Goal: Task Accomplishment & Management: Complete application form

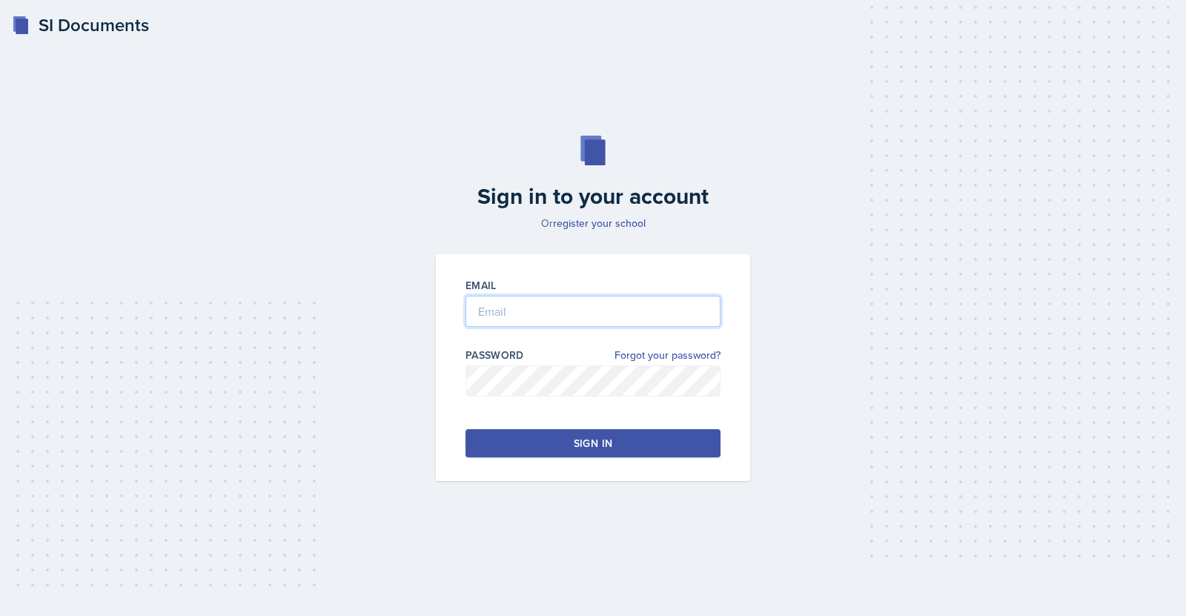
click at [615, 302] on input "email" at bounding box center [593, 311] width 255 height 31
click at [545, 314] on input "email" at bounding box center [593, 311] width 255 height 31
click at [562, 312] on input "jc0294" at bounding box center [593, 311] width 255 height 31
type input "[EMAIL_ADDRESS][DOMAIN_NAME]"
click at [552, 445] on button "Sign in" at bounding box center [593, 443] width 255 height 28
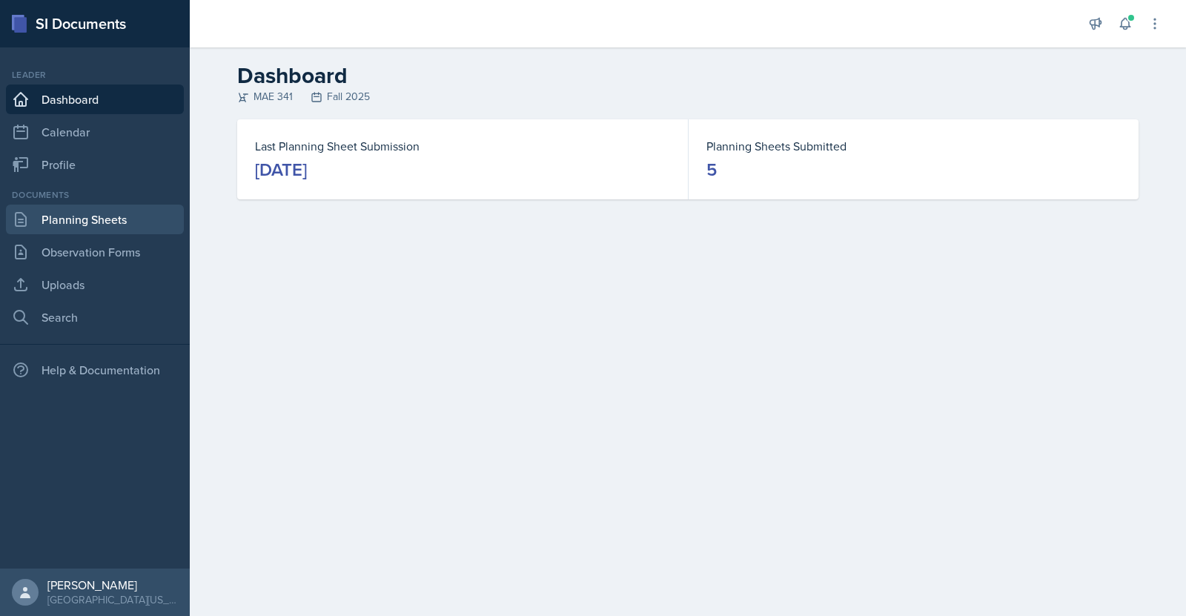
click at [87, 229] on link "Planning Sheets" at bounding box center [95, 220] width 178 height 30
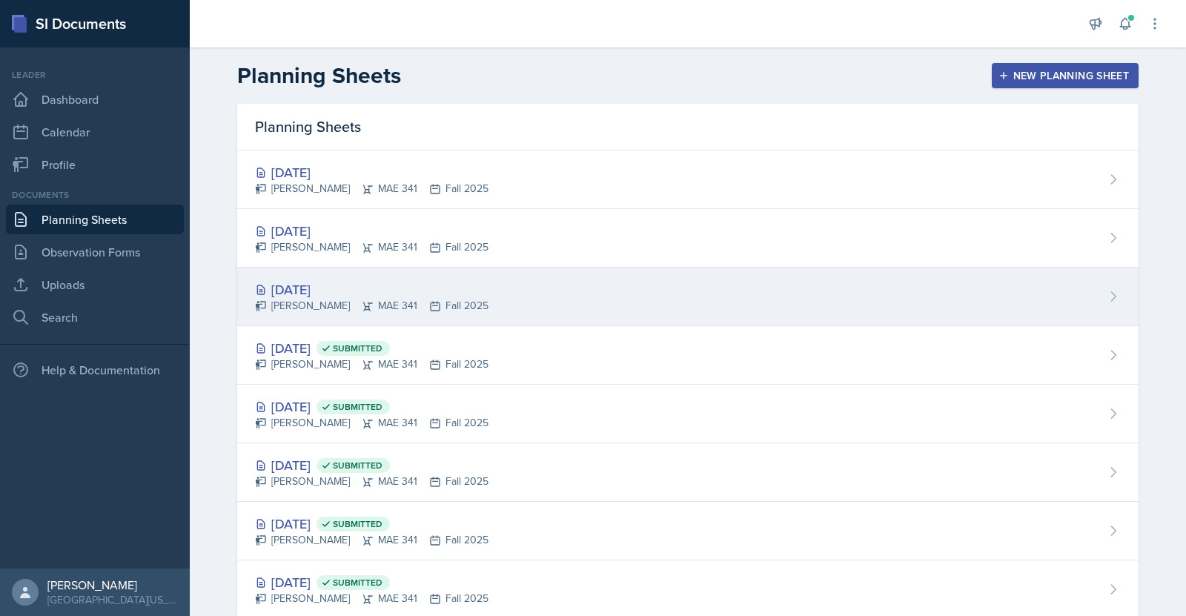
click at [326, 289] on div "[DATE]" at bounding box center [372, 289] width 234 height 20
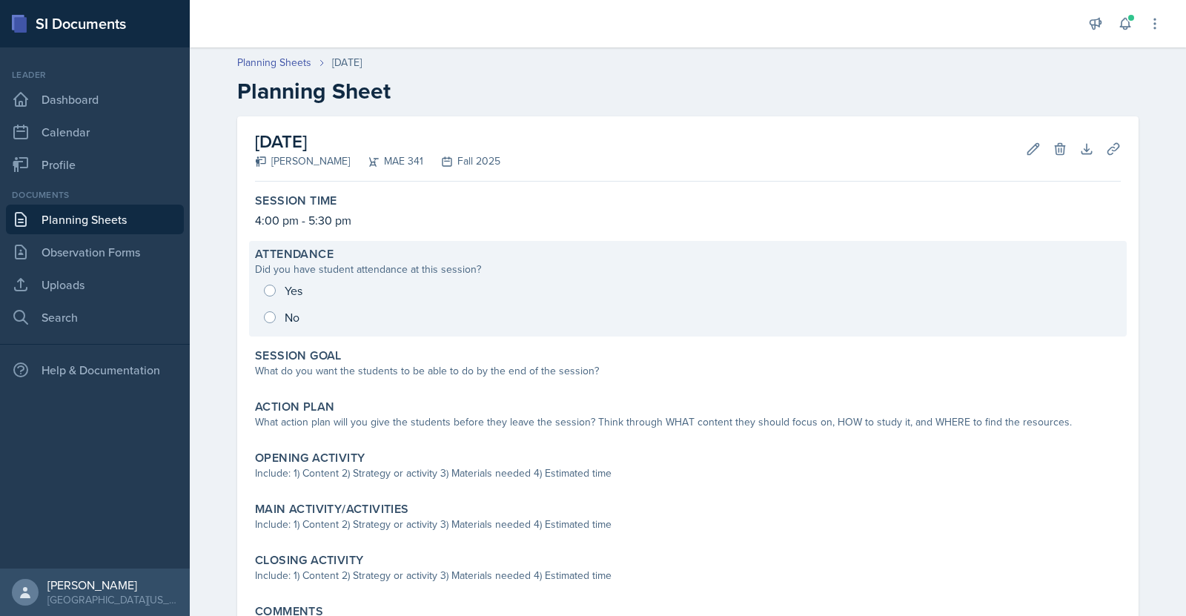
click at [262, 286] on div "Yes No" at bounding box center [688, 303] width 866 height 53
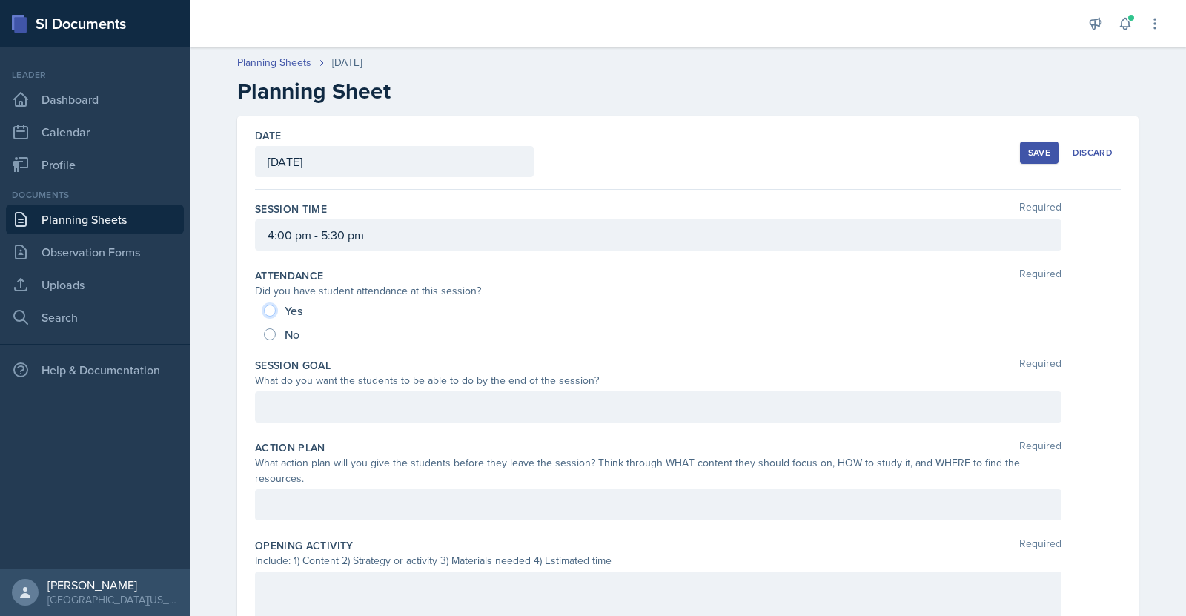
click at [264, 311] on input "Yes" at bounding box center [270, 311] width 12 height 12
radio input "true"
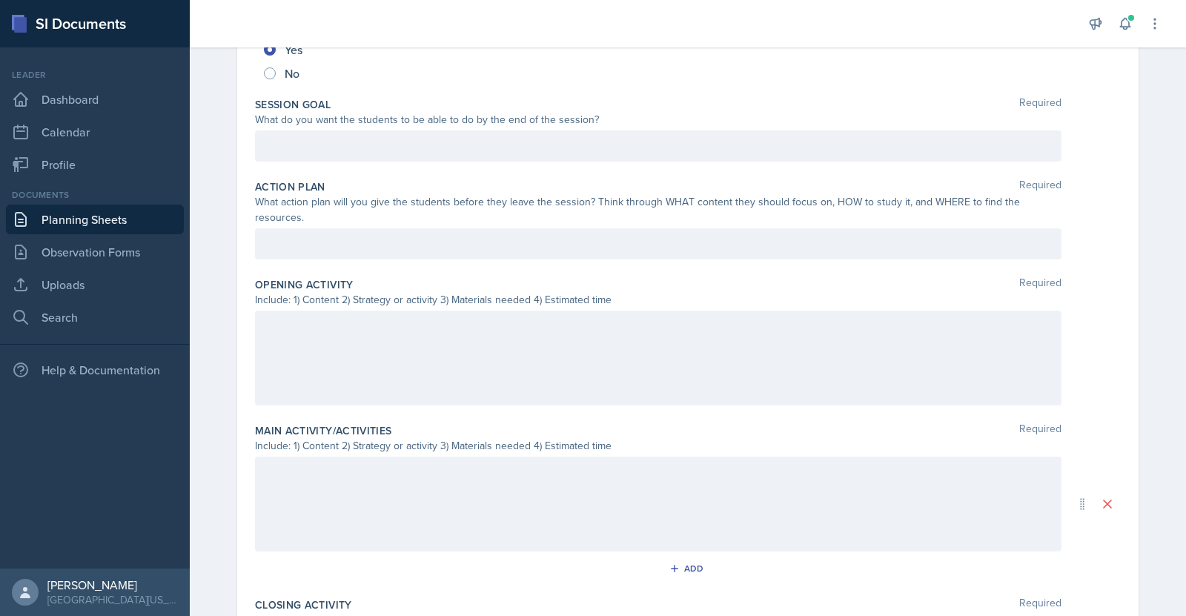
scroll to position [263, 0]
click at [420, 317] on div at bounding box center [658, 355] width 807 height 95
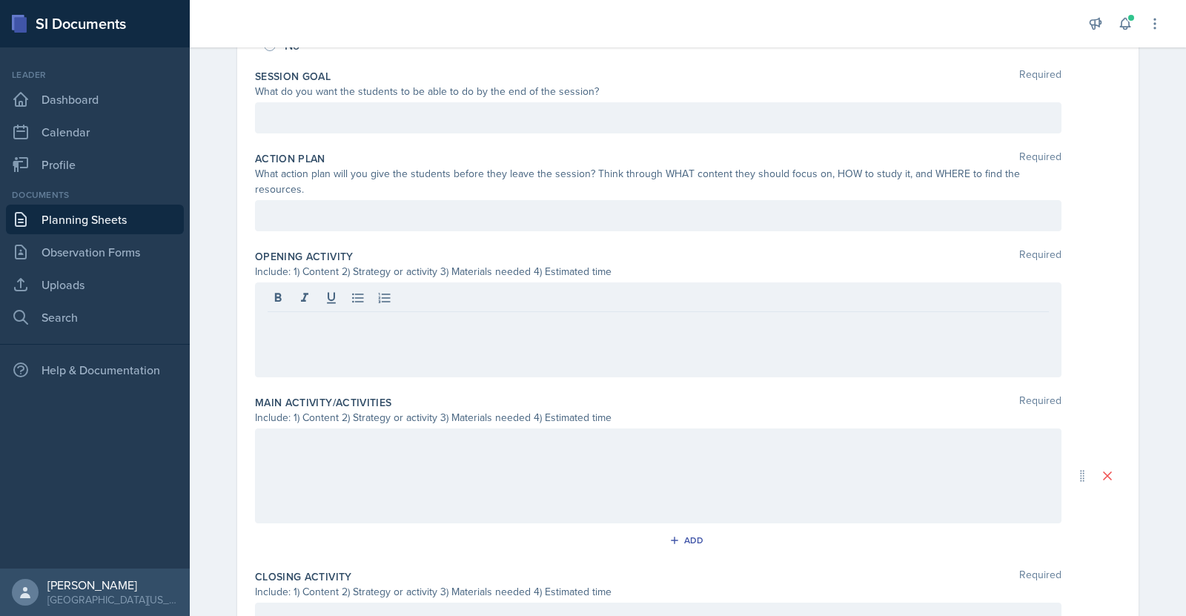
click at [371, 447] on div at bounding box center [658, 475] width 807 height 95
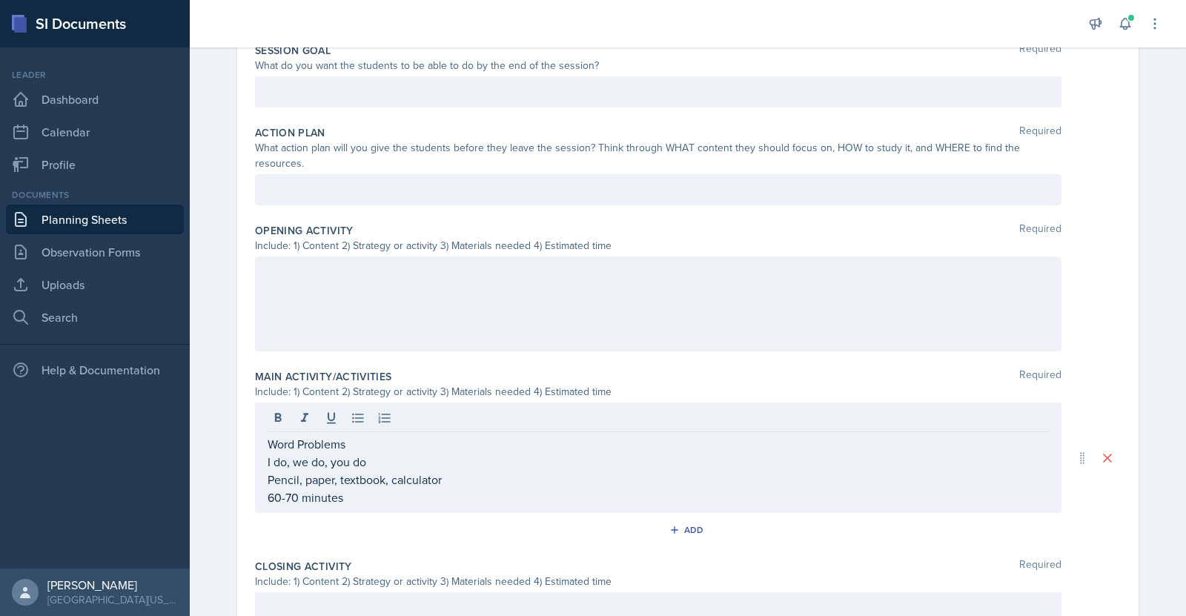
click at [416, 303] on div at bounding box center [658, 303] width 807 height 95
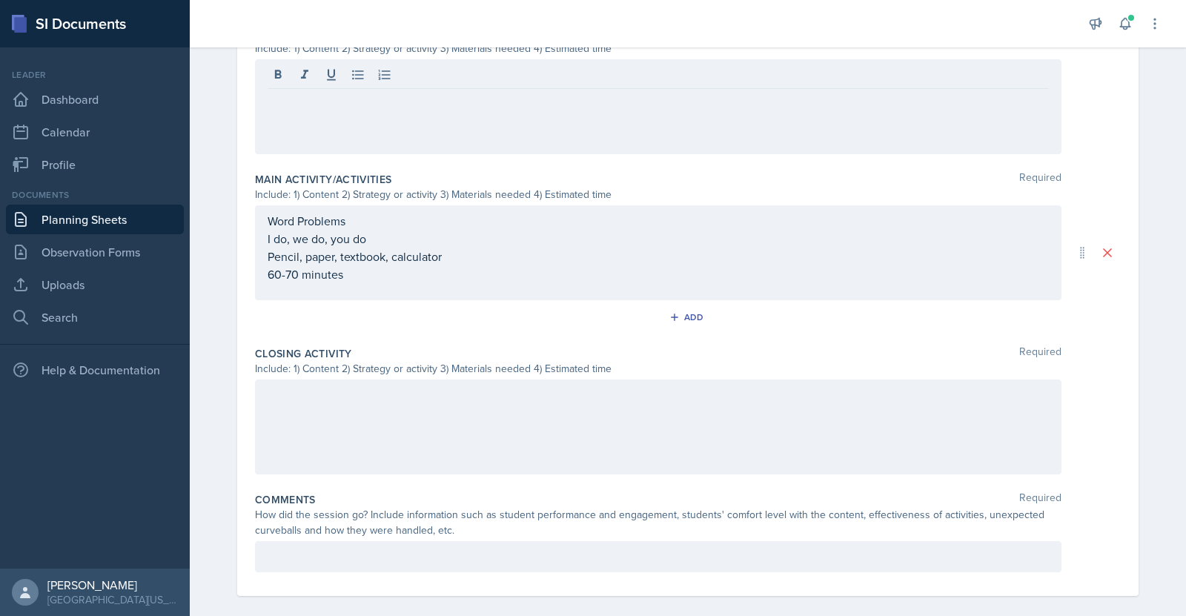
scroll to position [538, 0]
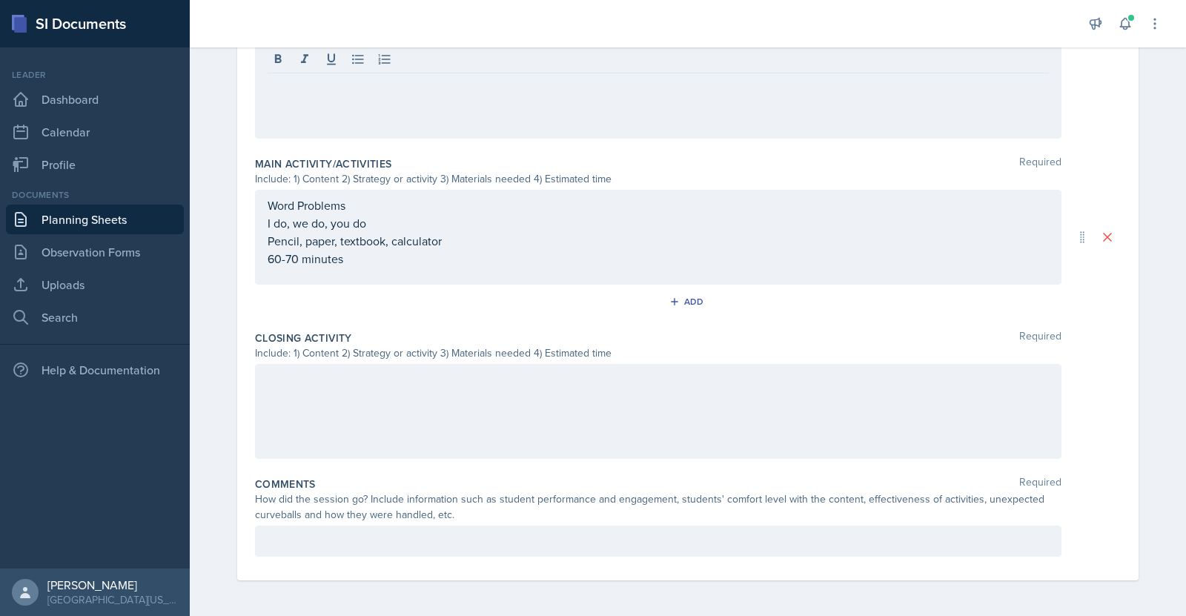
click at [537, 534] on p at bounding box center [658, 541] width 781 height 18
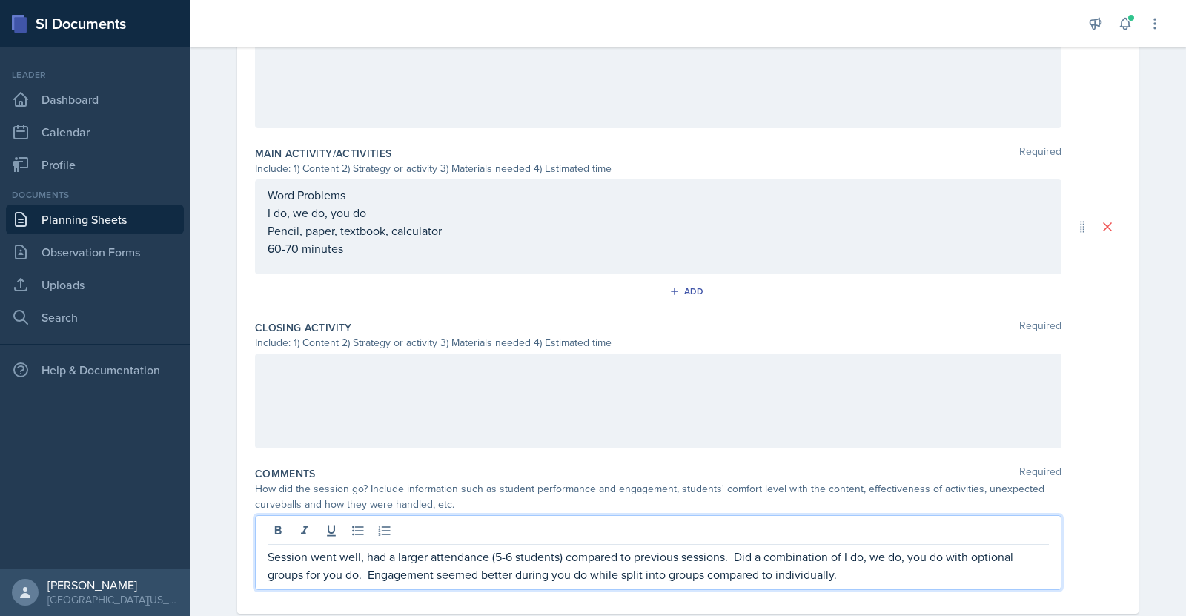
click at [586, 369] on div at bounding box center [658, 401] width 807 height 95
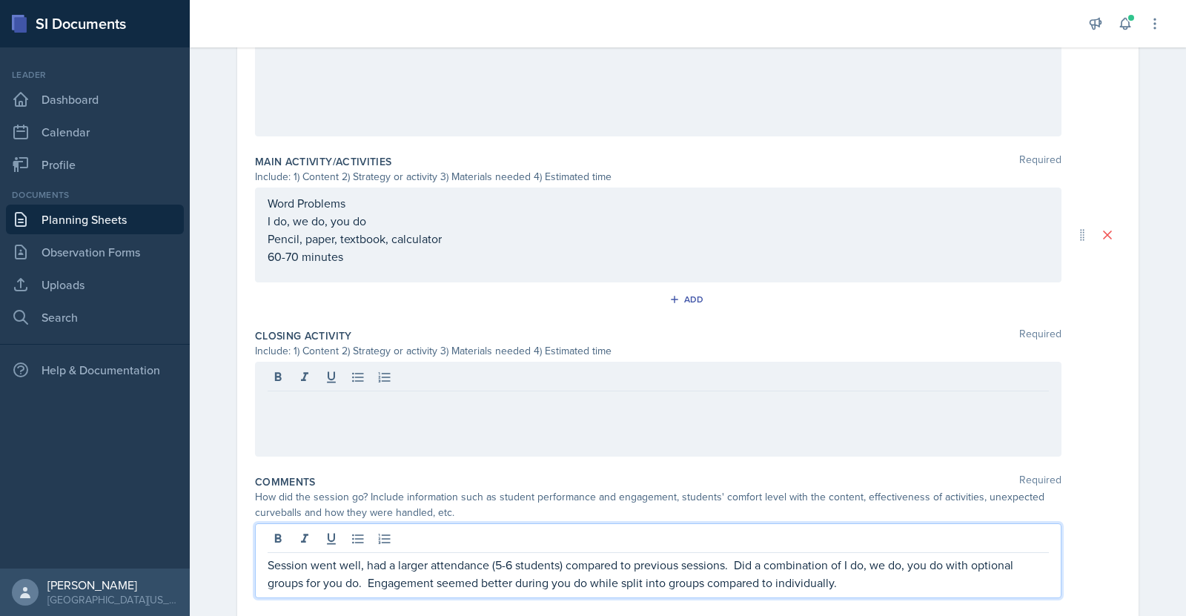
click at [882, 556] on p "Session went well, had a larger attendance (5-6 students) compared to previous …" at bounding box center [658, 574] width 781 height 36
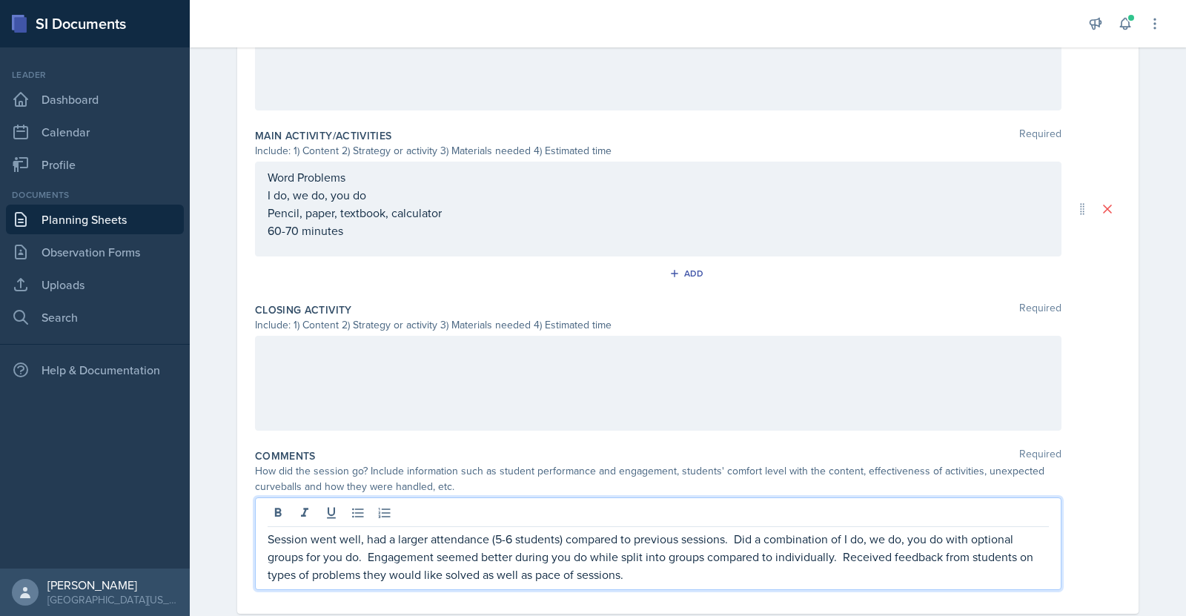
click at [870, 339] on div at bounding box center [658, 383] width 807 height 95
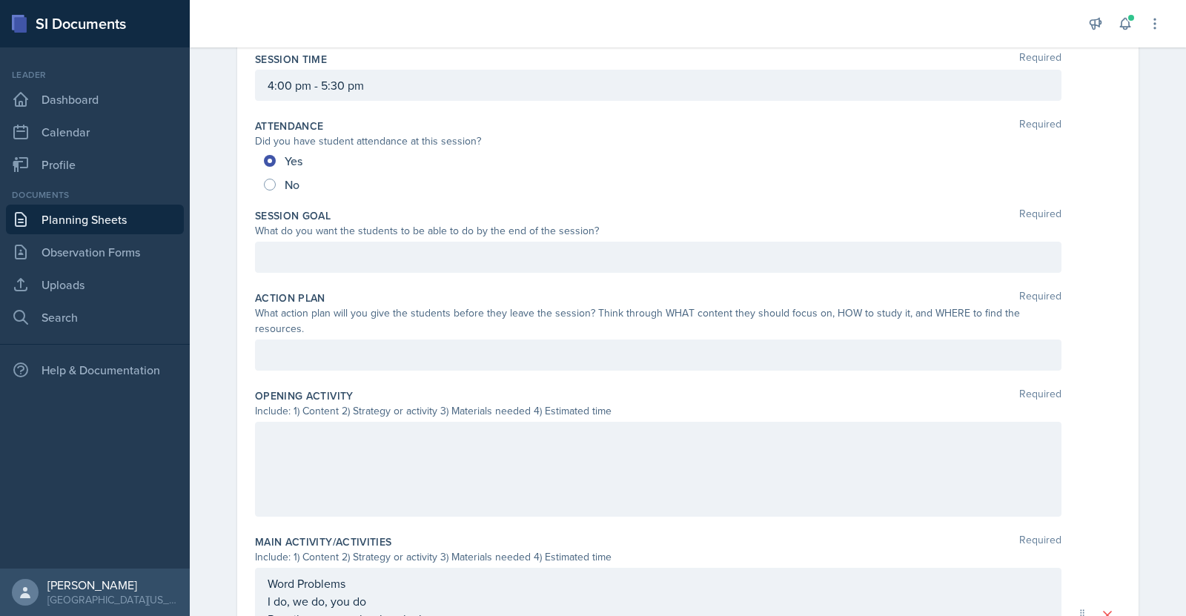
scroll to position [145, 0]
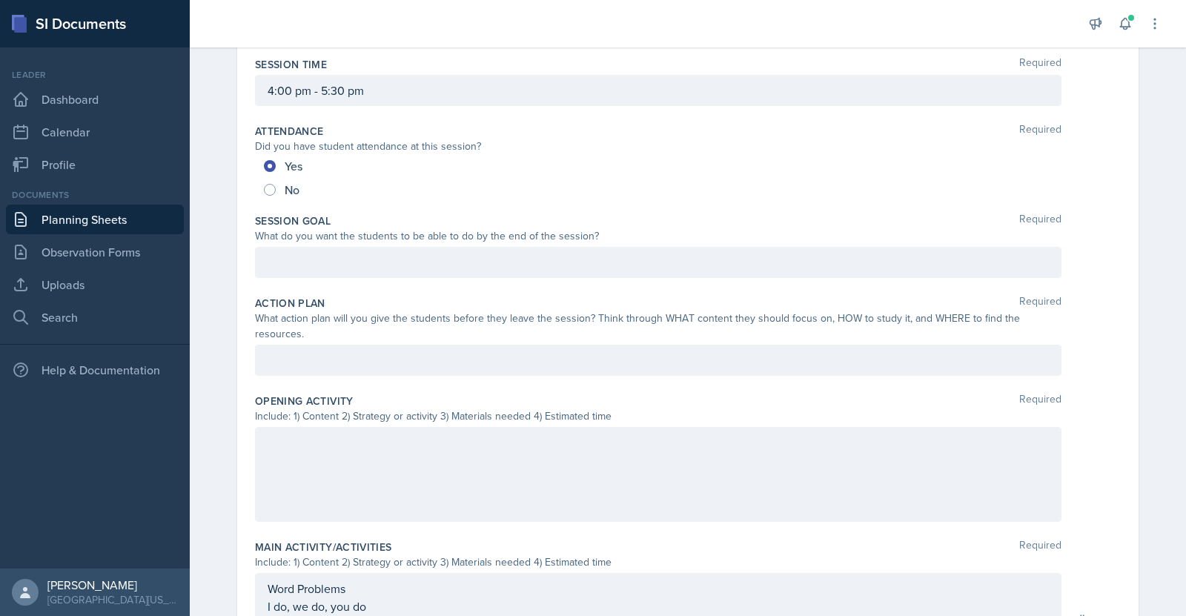
click at [637, 267] on p at bounding box center [658, 263] width 781 height 18
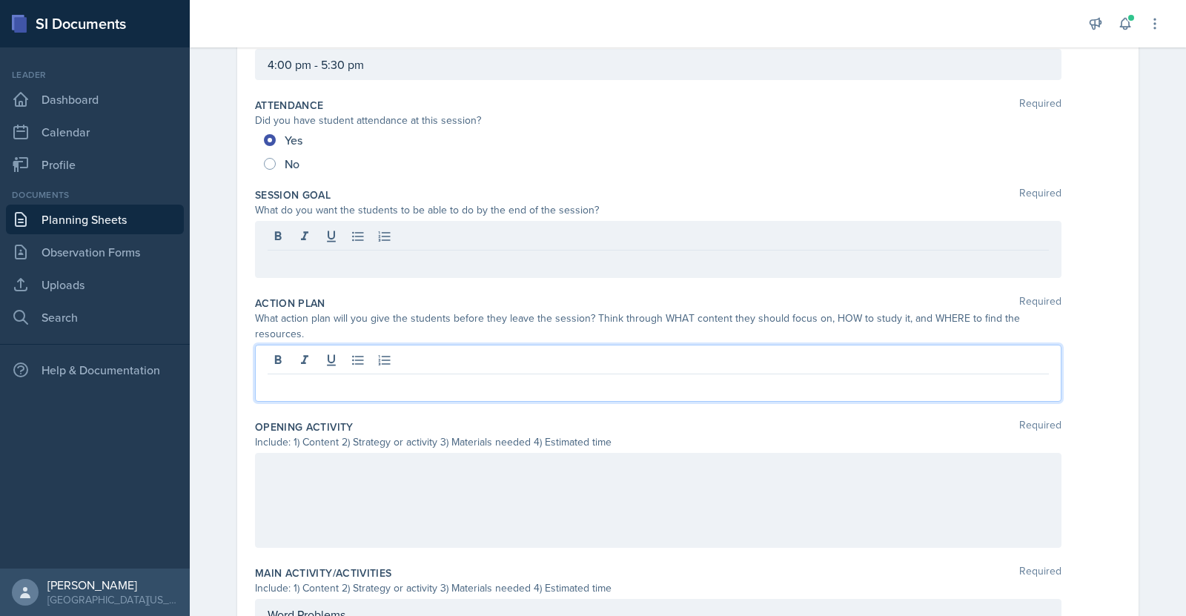
click at [510, 254] on p at bounding box center [658, 263] width 781 height 18
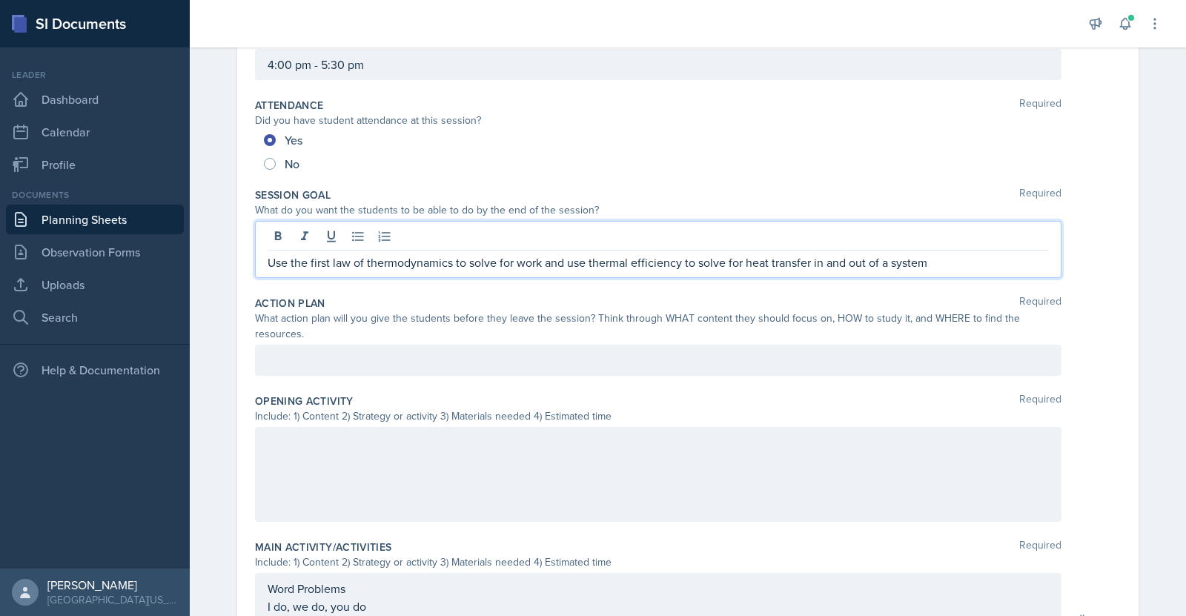
click at [550, 352] on div at bounding box center [658, 360] width 807 height 31
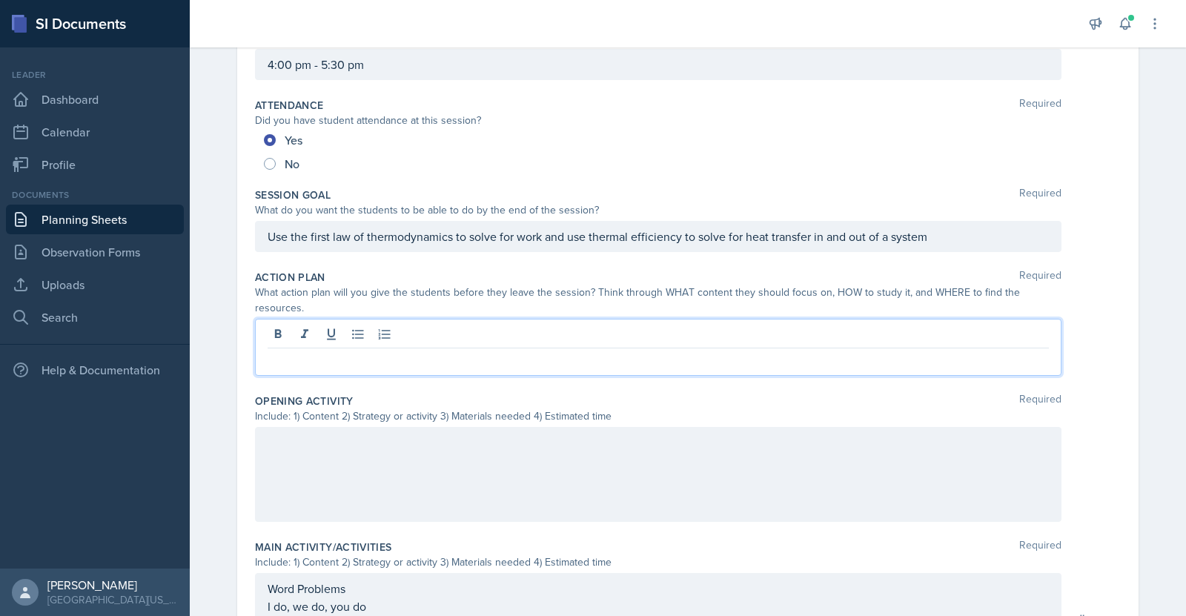
scroll to position [145, 0]
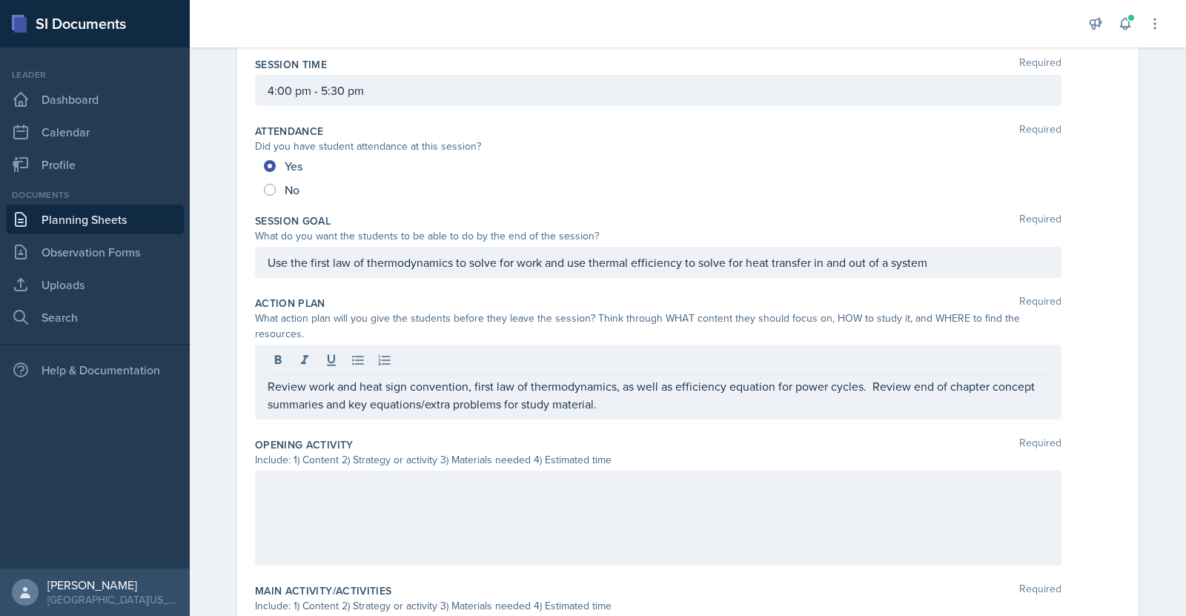
click at [672, 504] on div at bounding box center [658, 518] width 807 height 95
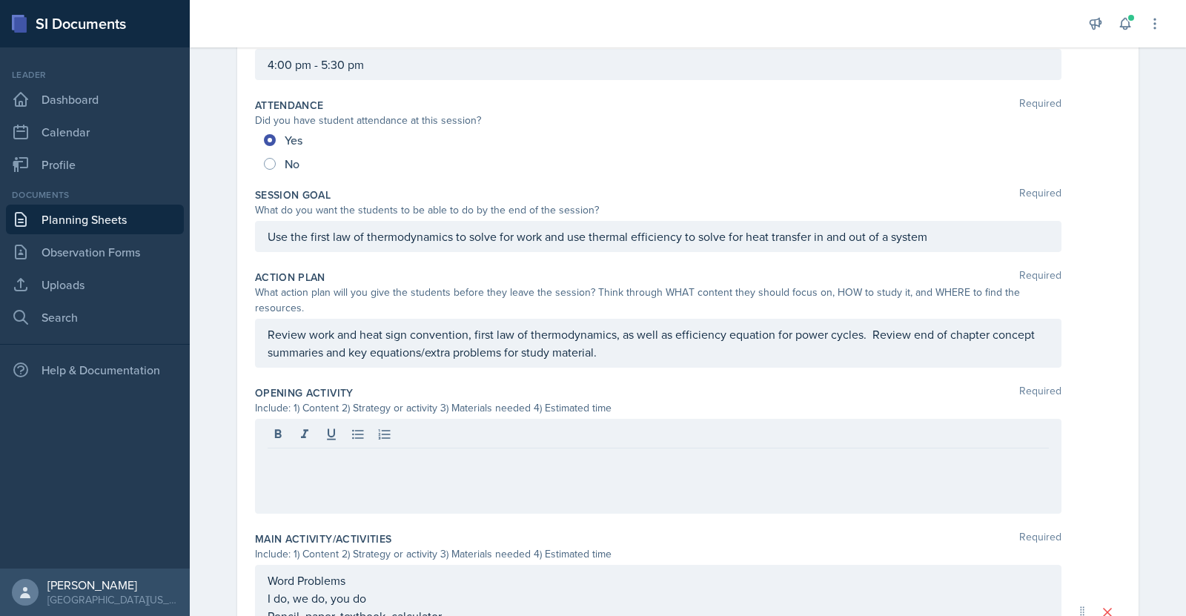
click at [557, 459] on div at bounding box center [658, 466] width 807 height 95
drag, startPoint x: 557, startPoint y: 459, endPoint x: 408, endPoint y: 440, distance: 150.9
click at [408, 451] on p at bounding box center [658, 460] width 781 height 18
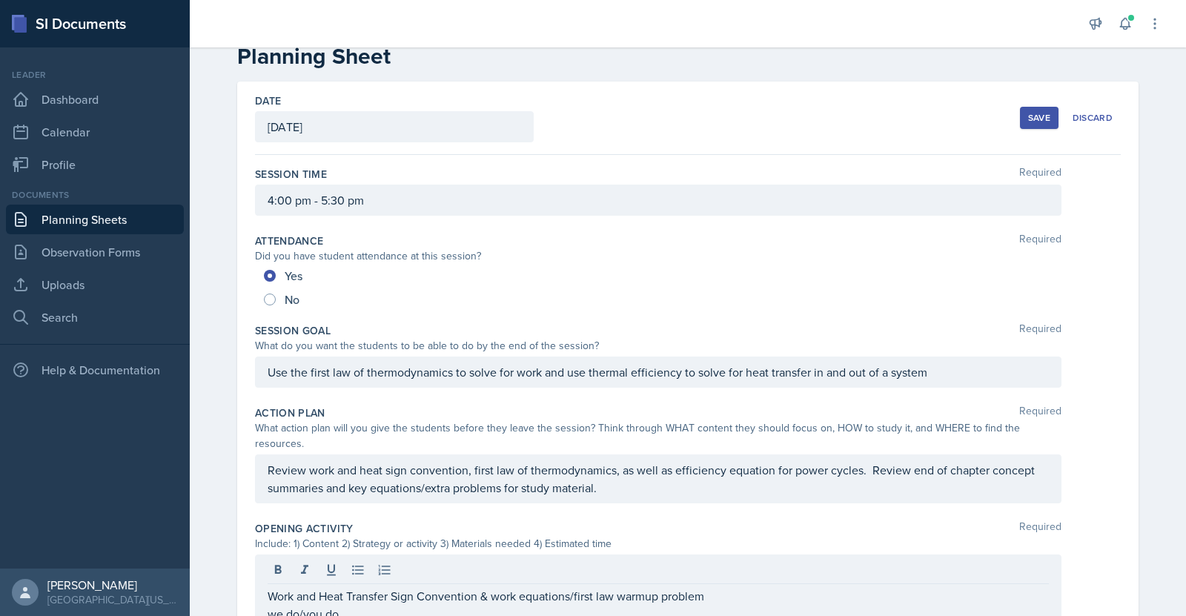
scroll to position [0, 0]
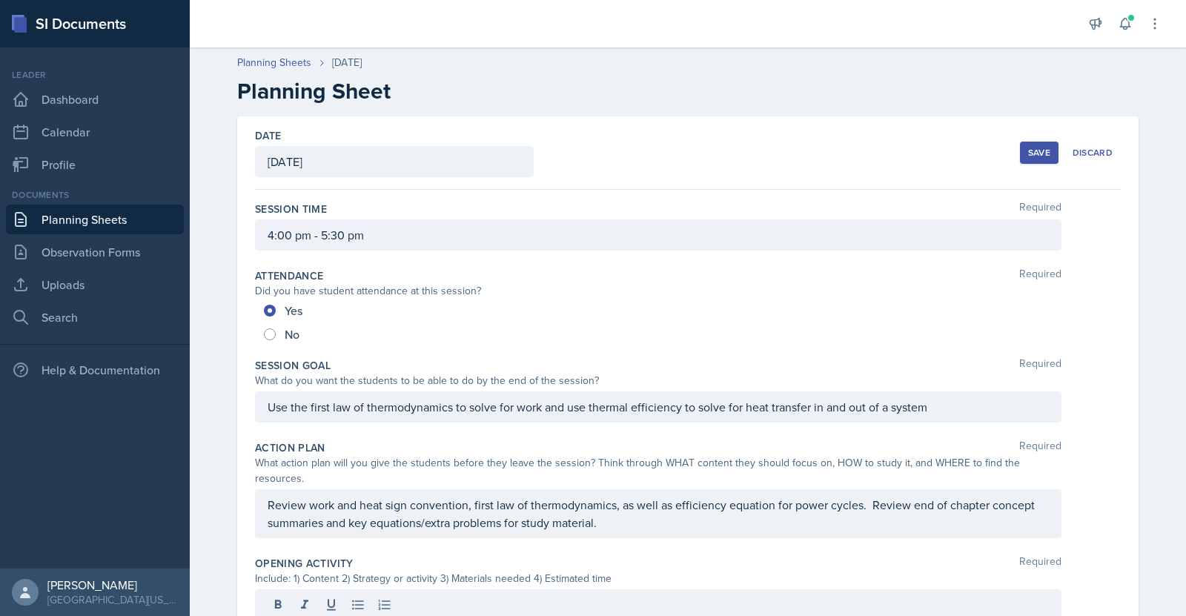
click at [1041, 150] on div "Save" at bounding box center [1039, 153] width 22 height 12
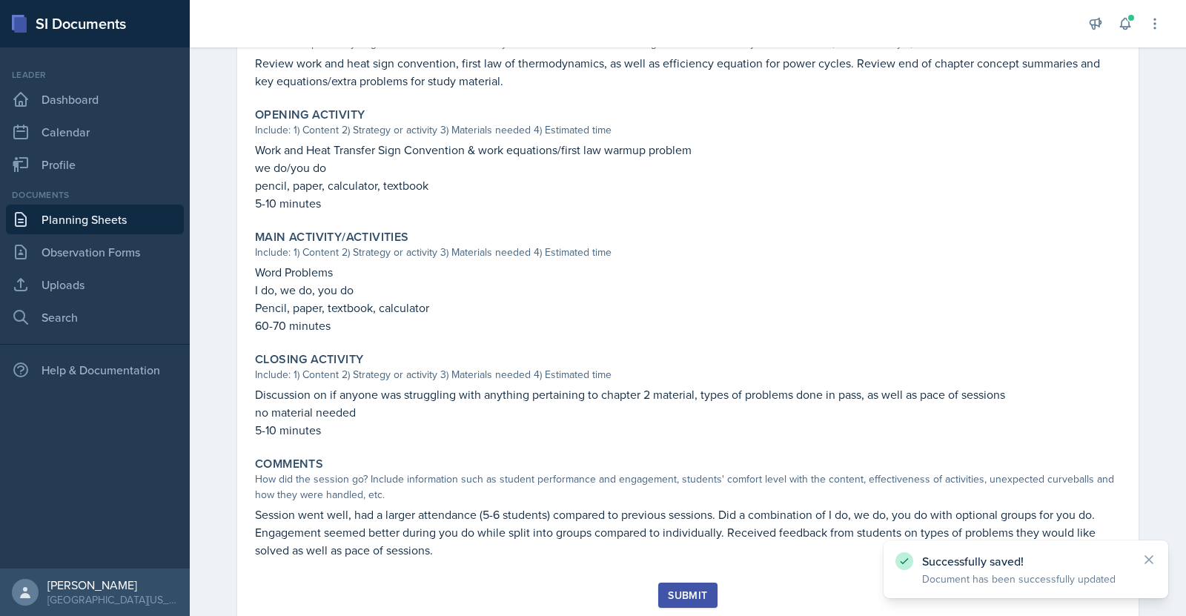
scroll to position [442, 0]
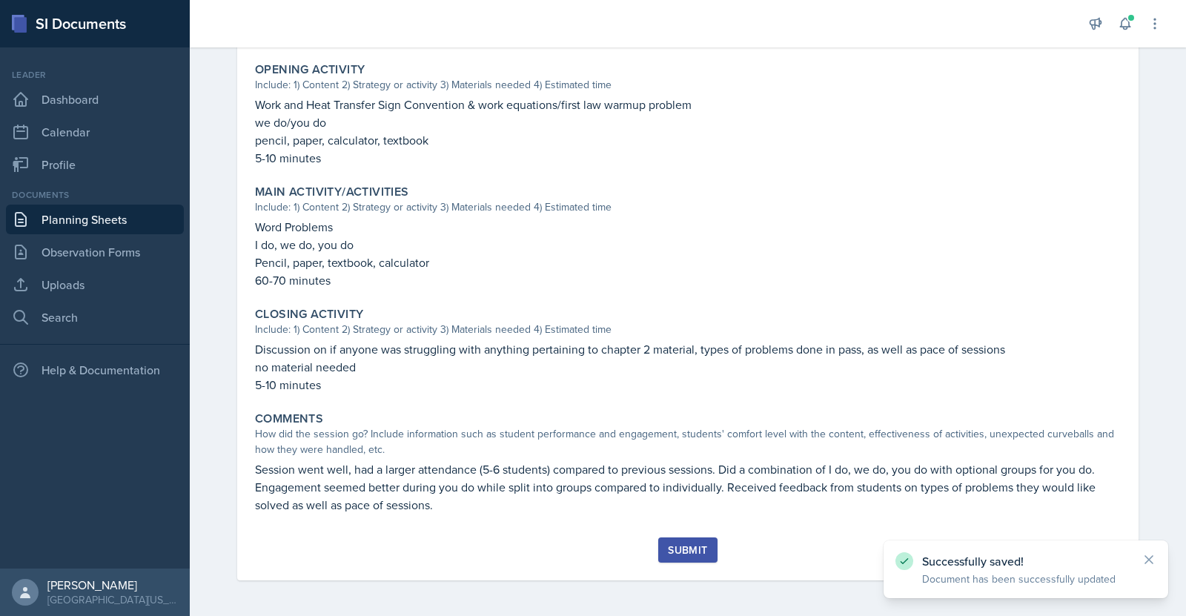
click at [701, 553] on div "Submit" at bounding box center [687, 550] width 39 height 12
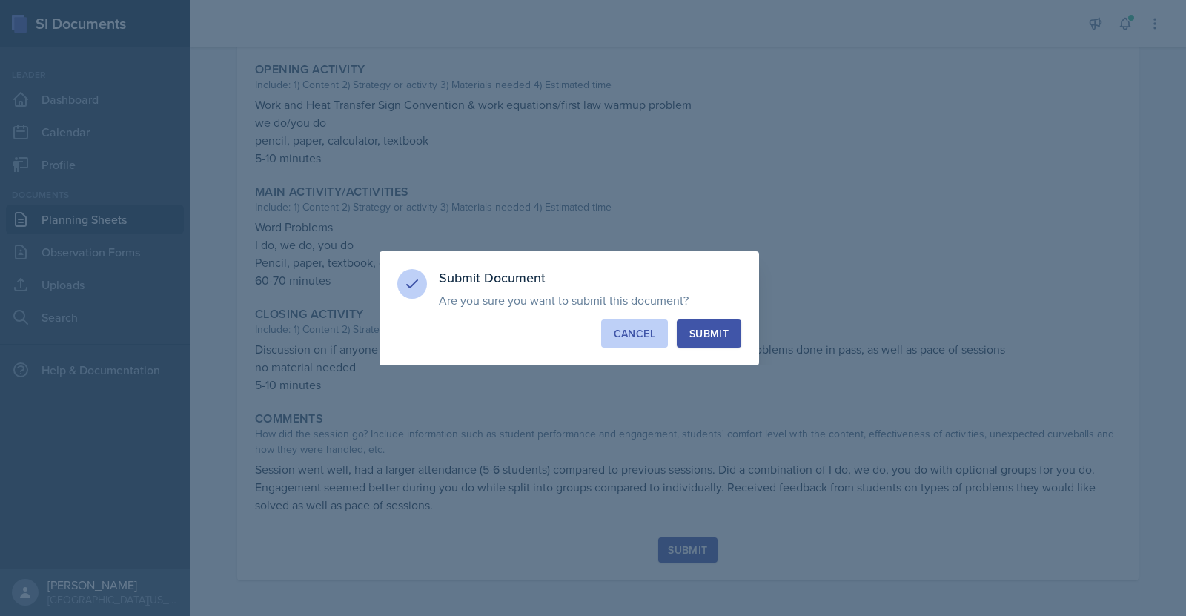
click at [634, 331] on div "Cancel" at bounding box center [635, 333] width 42 height 15
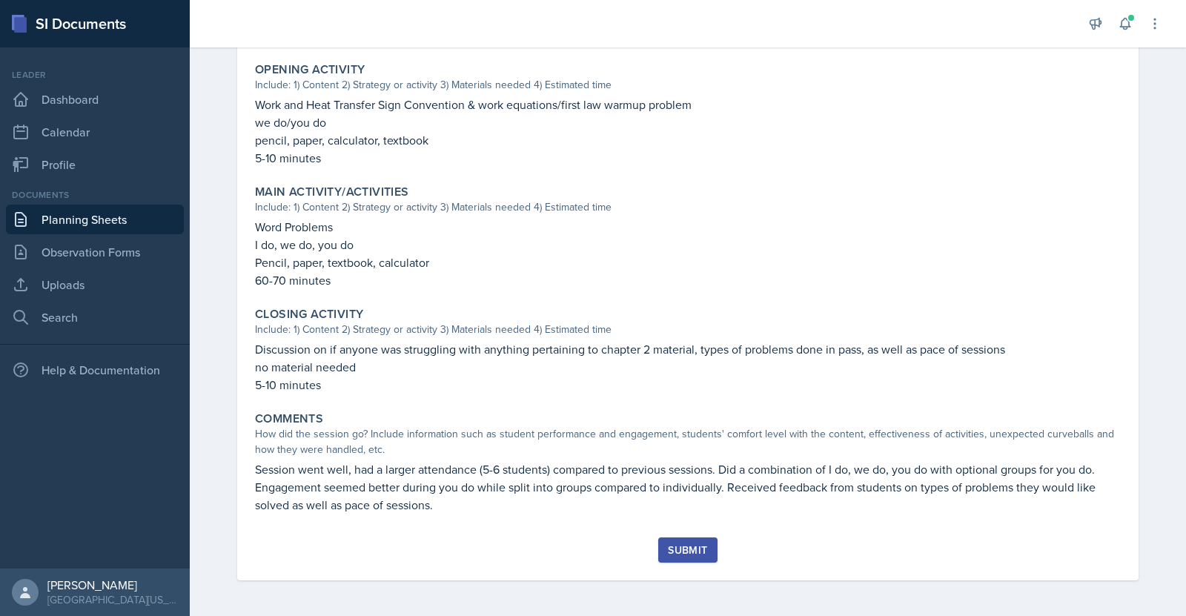
click at [701, 544] on div "Submit" at bounding box center [687, 550] width 39 height 12
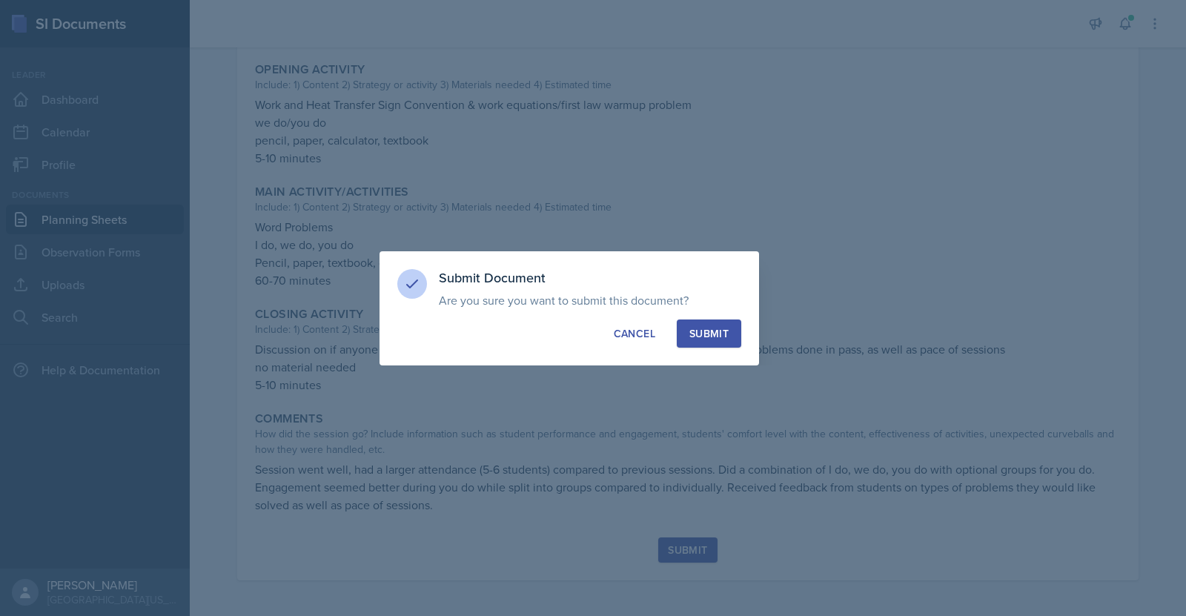
click at [698, 332] on div "Submit" at bounding box center [708, 333] width 39 height 15
radio input "true"
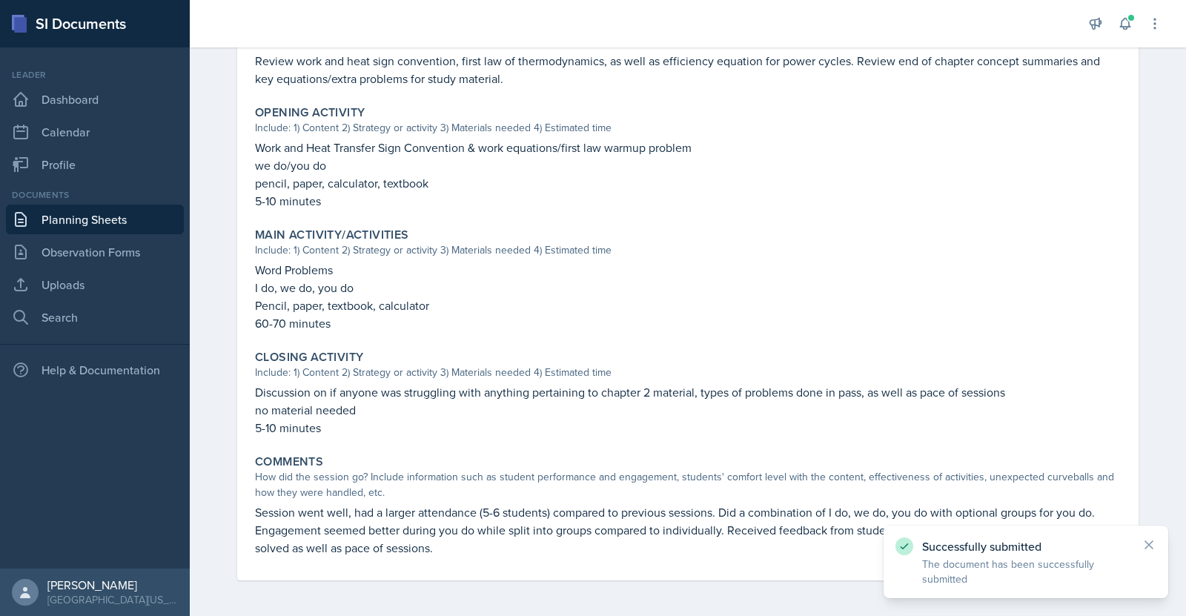
click at [47, 221] on link "Planning Sheets" at bounding box center [95, 220] width 178 height 30
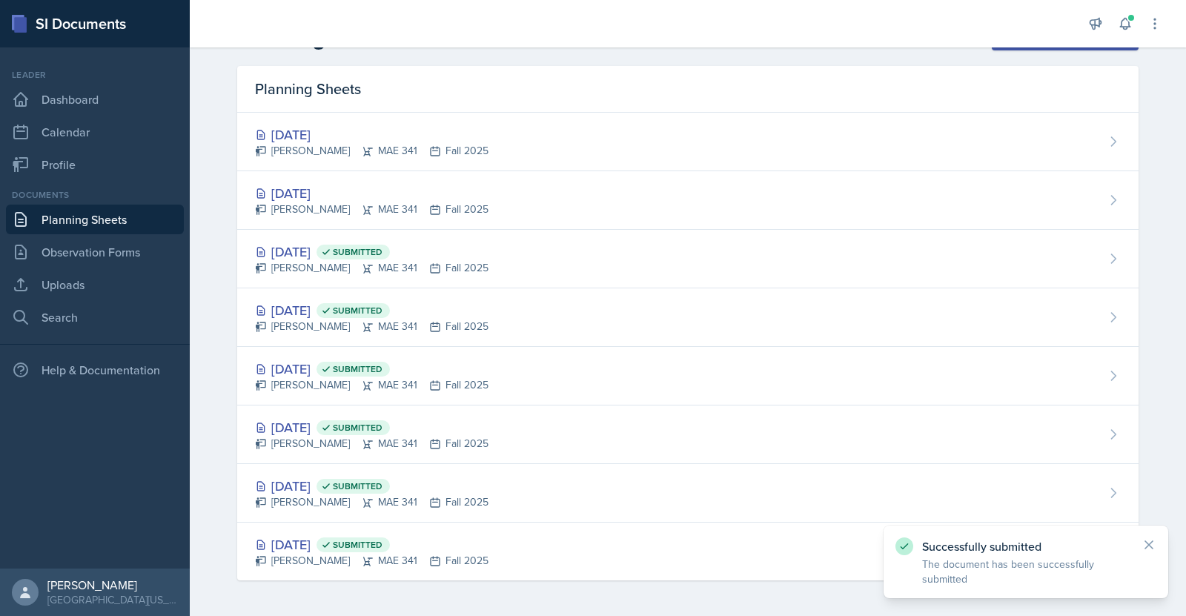
scroll to position [38, 0]
